Goal: Task Accomplishment & Management: Complete application form

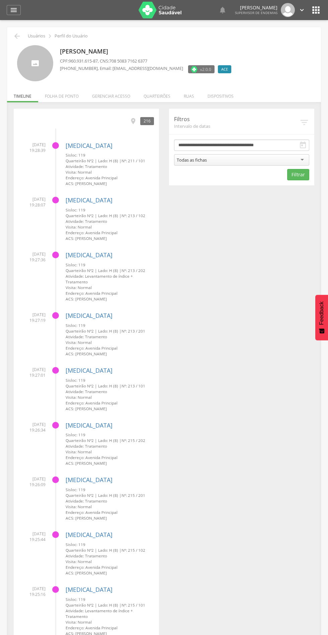
click at [162, 97] on li "Quarteirões" at bounding box center [157, 95] width 40 height 16
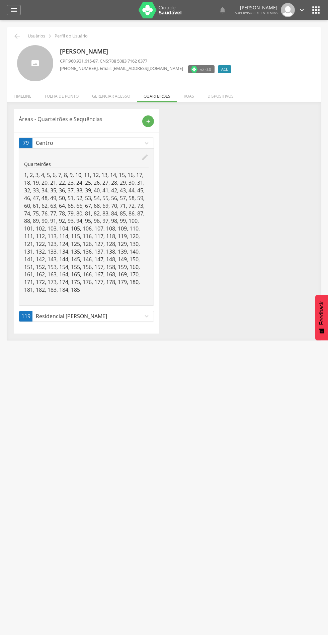
click at [151, 123] on icon "add" at bounding box center [148, 121] width 6 height 6
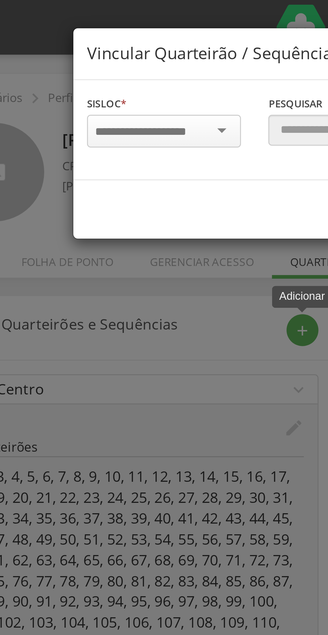
click at [94, 49] on input "select-one" at bounding box center [93, 49] width 42 height 6
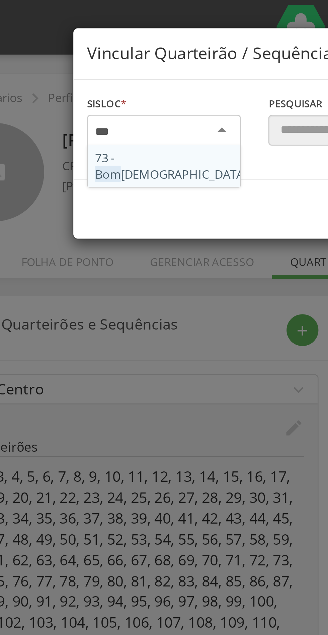
type input "***"
click at [99, 53] on div at bounding box center [97, 48] width 57 height 12
click at [92, 53] on div at bounding box center [97, 48] width 57 height 12
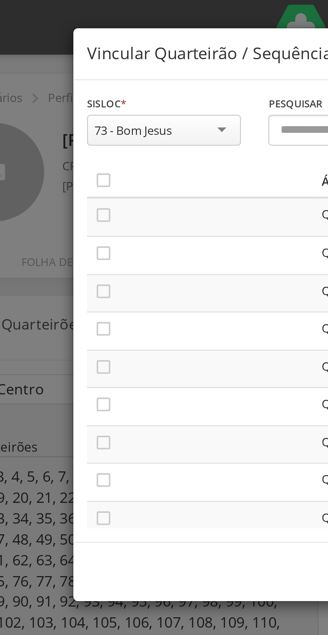
click at [77, 65] on icon "" at bounding box center [75, 66] width 7 height 7
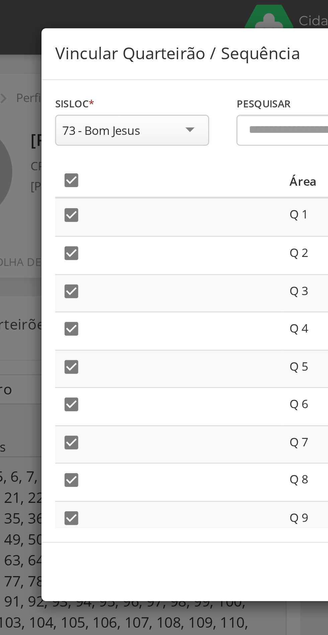
click at [75, 66] on icon "" at bounding box center [75, 66] width 7 height 7
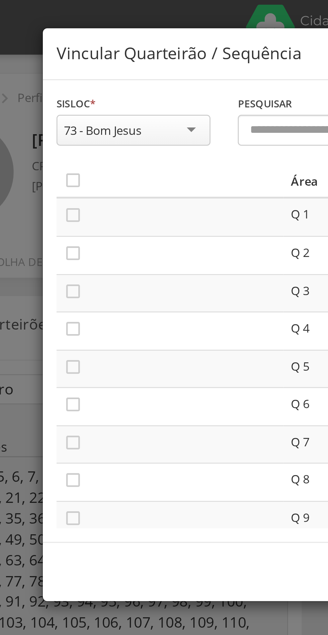
click at [76, 148] on icon "" at bounding box center [75, 148] width 7 height 7
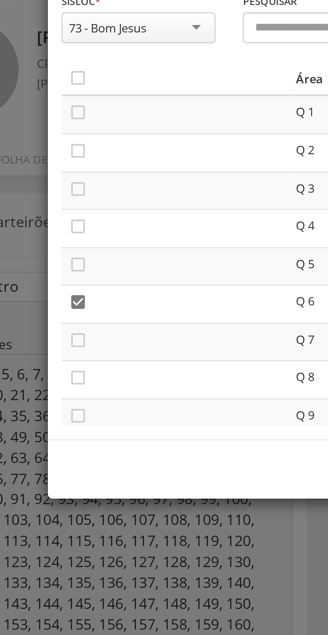
click at [78, 177] on icon "" at bounding box center [75, 176] width 7 height 7
click at [77, 192] on icon "" at bounding box center [75, 190] width 7 height 7
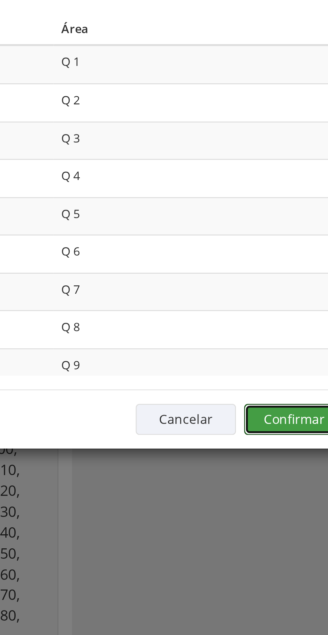
click at [240, 208] on button "Confirmar" at bounding box center [240, 210] width 37 height 11
